Goal: Information Seeking & Learning: Learn about a topic

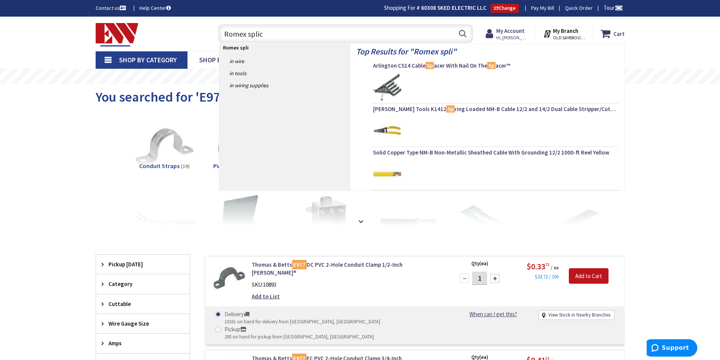
type input "Romex splice"
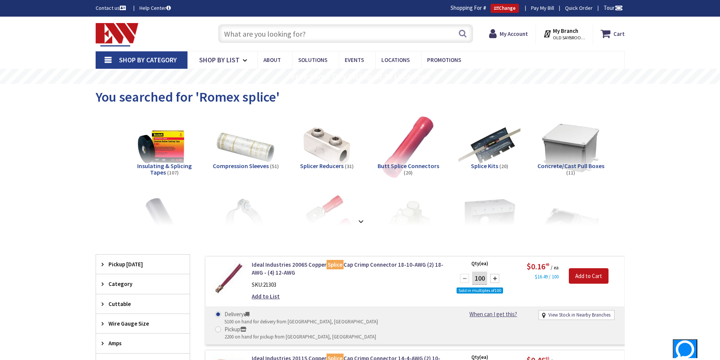
click at [285, 31] on input "text" at bounding box center [345, 33] width 255 height 19
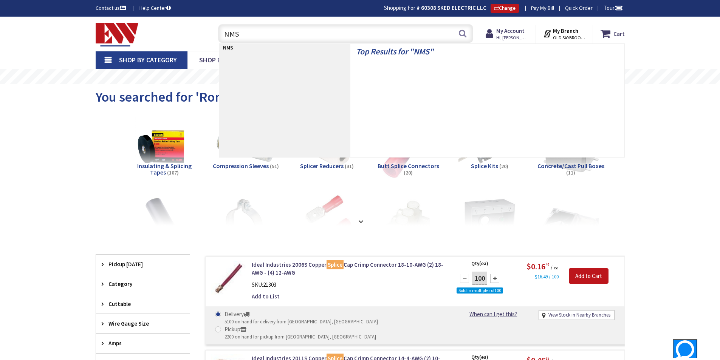
type input "NMS-"
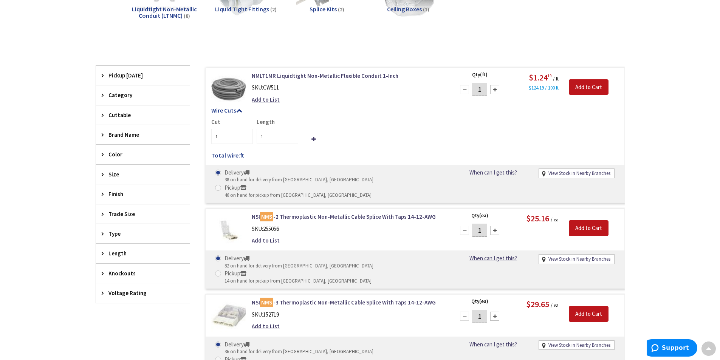
scroll to position [162, 0]
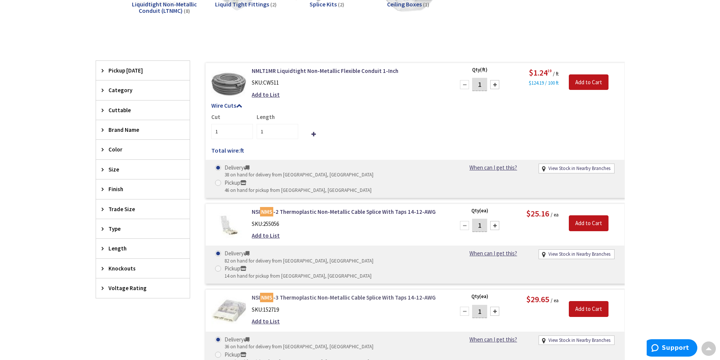
click at [356, 294] on link "NSI NMS -3 Thermoplastic Non-Metallic Cable Splice With Taps 14-12-AWG" at bounding box center [348, 298] width 192 height 8
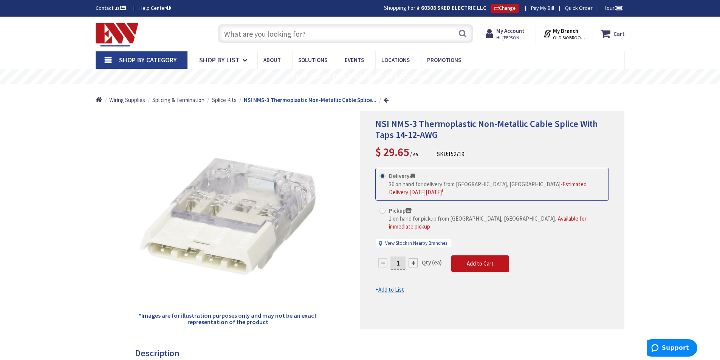
click at [324, 33] on input "text" at bounding box center [345, 33] width 255 height 19
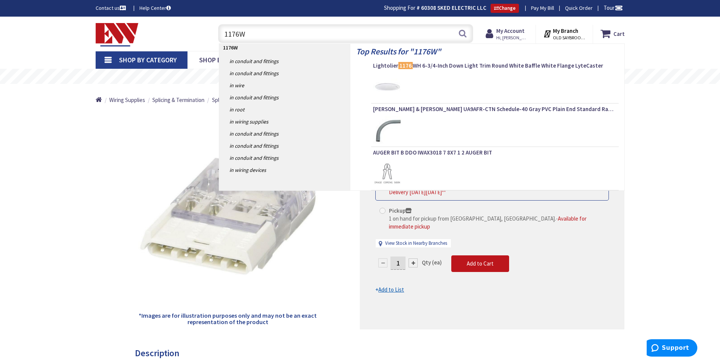
type input "1176WH"
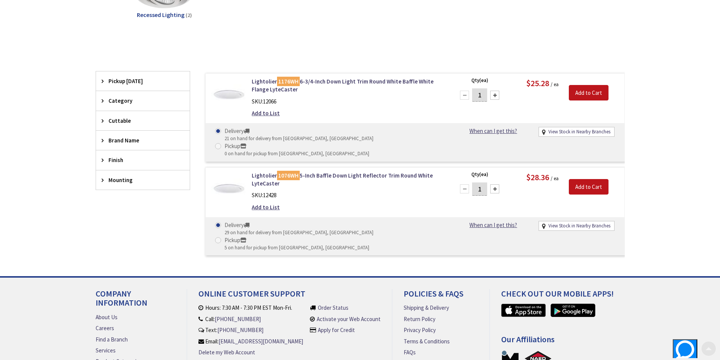
scroll to position [151, 0]
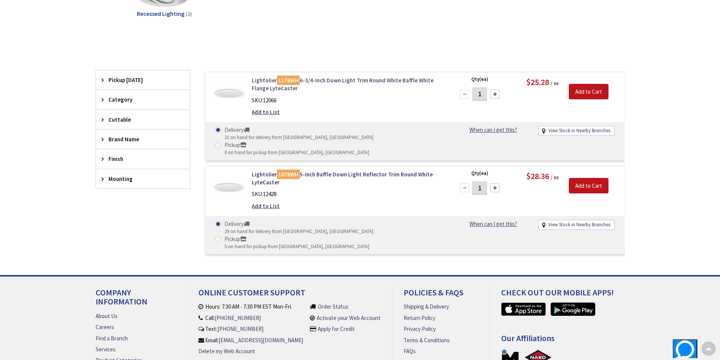
click at [316, 81] on link "Lightolier 1176WH 6-3/4-Inch Down Light Trim Round White Baffle White Flange Ly…" at bounding box center [348, 84] width 192 height 16
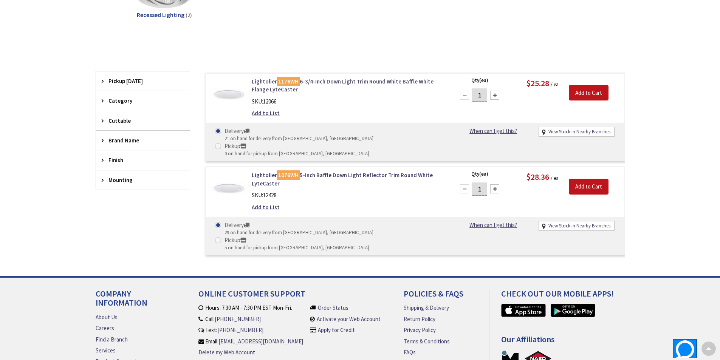
scroll to position [152, 0]
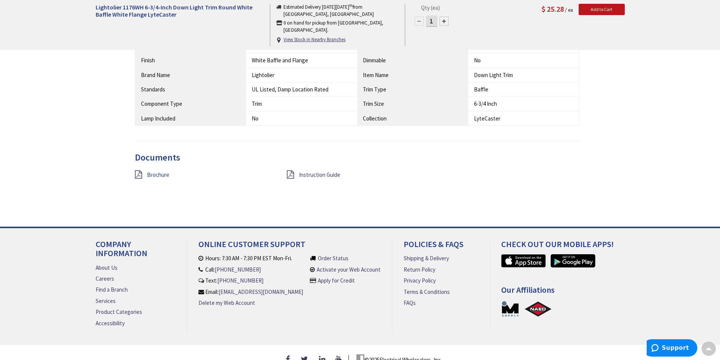
scroll to position [521, 0]
click at [307, 176] on span "Instruction Guide" at bounding box center [319, 174] width 41 height 7
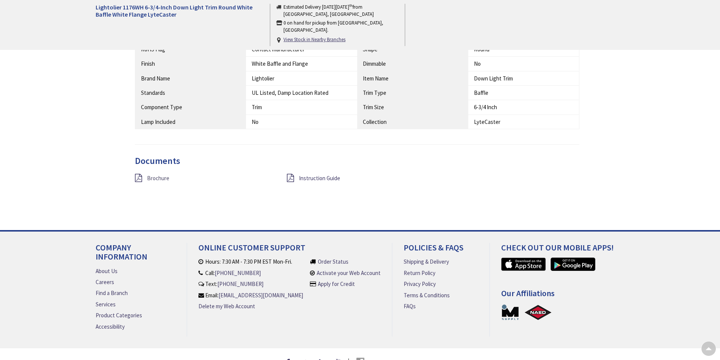
click at [150, 178] on span "Brochure" at bounding box center [158, 178] width 22 height 7
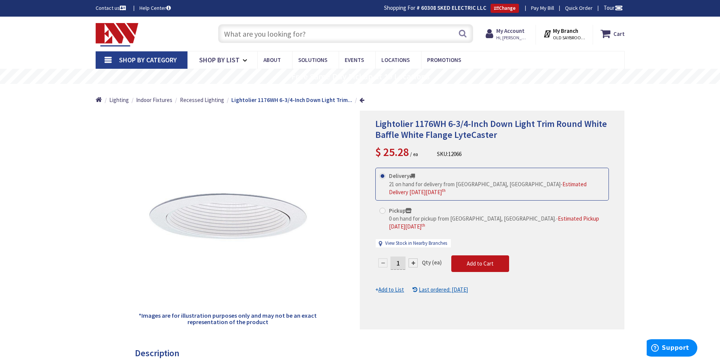
click at [325, 31] on input "text" at bounding box center [345, 33] width 255 height 19
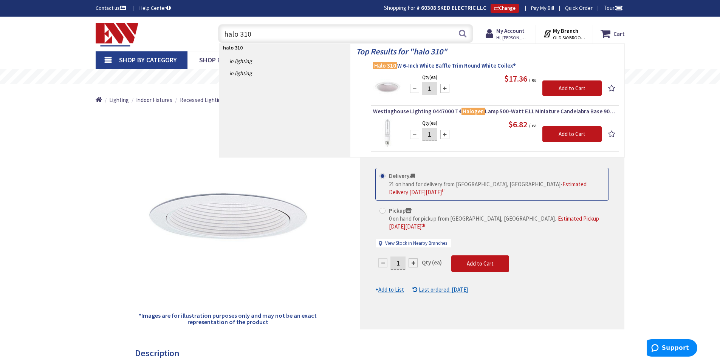
type input "halo 310"
click at [413, 66] on span "Halo 310 W 6-Inch White Baffle Trim Round White Coilex®" at bounding box center [495, 66] width 244 height 8
